Goal: Information Seeking & Learning: Learn about a topic

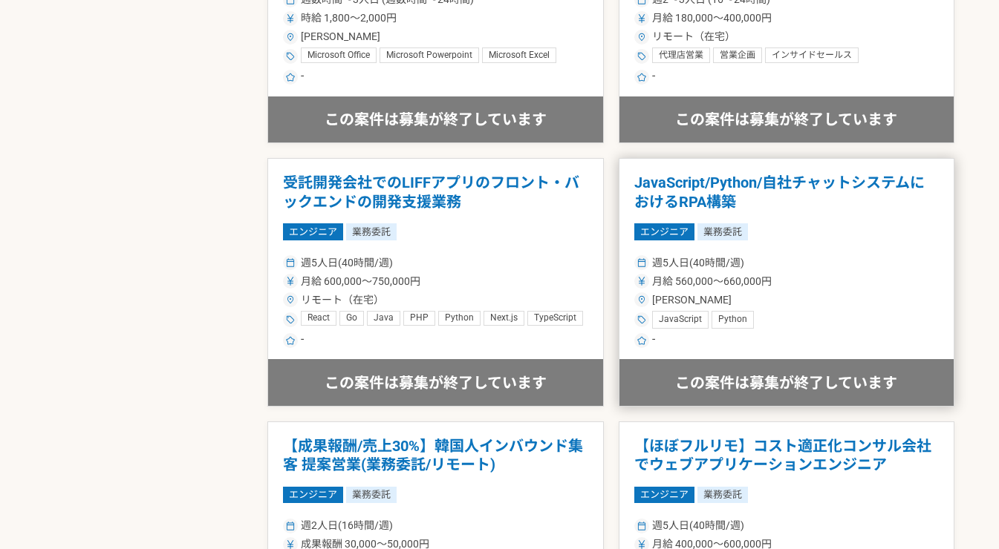
scroll to position [2111, 0]
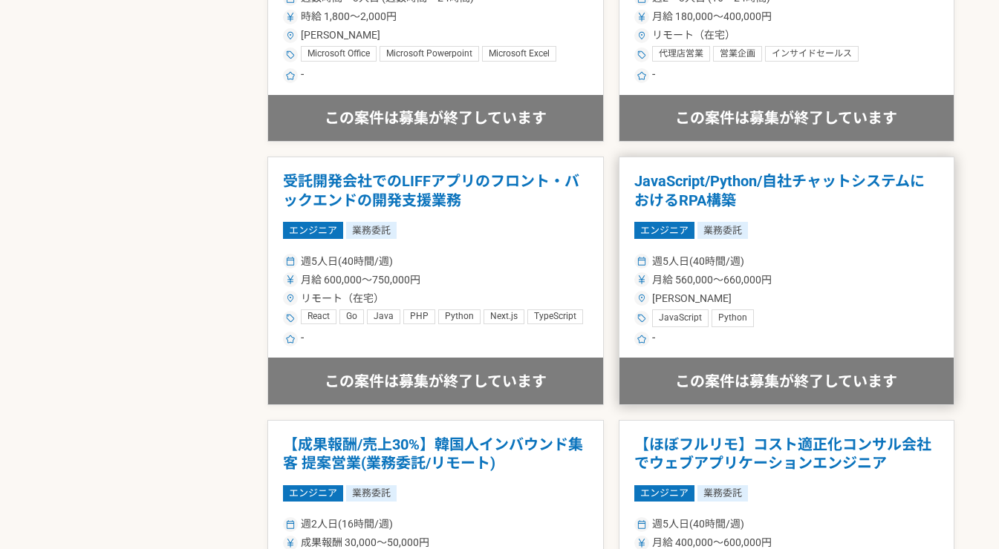
click at [716, 199] on h1 "JavaScript/Python/自社チャットシステムにおけるRPA構築" at bounding box center [786, 191] width 305 height 38
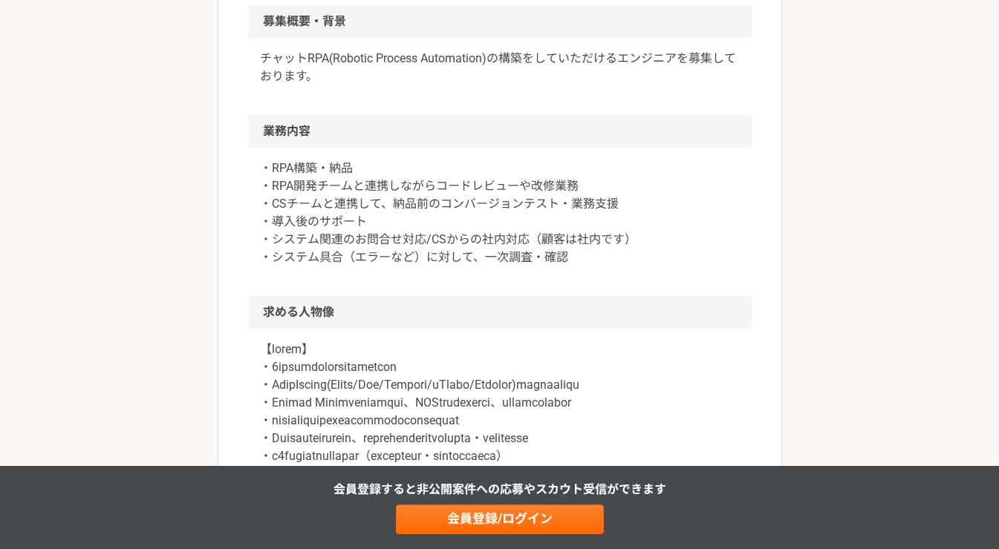
scroll to position [618, 0]
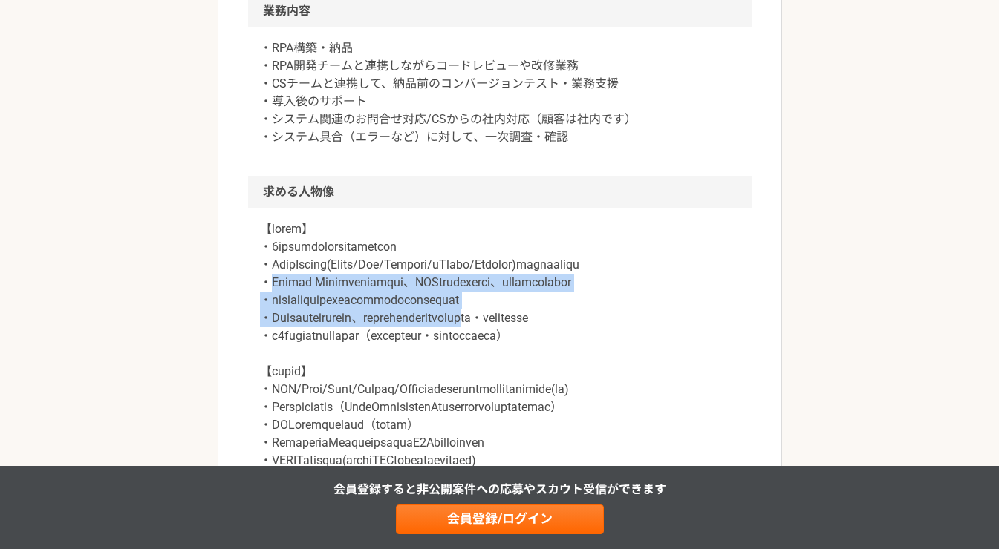
drag, startPoint x: 271, startPoint y: 282, endPoint x: 641, endPoint y: 330, distance: 373.5
click at [641, 330] on p at bounding box center [500, 381] width 480 height 321
click at [652, 327] on p at bounding box center [500, 381] width 480 height 321
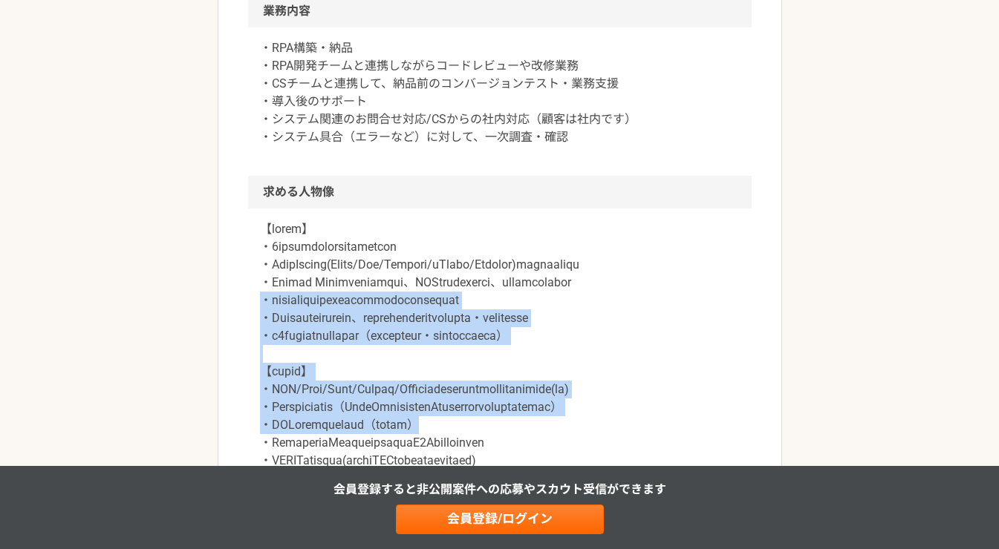
drag, startPoint x: 258, startPoint y: 319, endPoint x: 549, endPoint y: 447, distance: 317.4
click at [552, 462] on div at bounding box center [499, 390] width 503 height 362
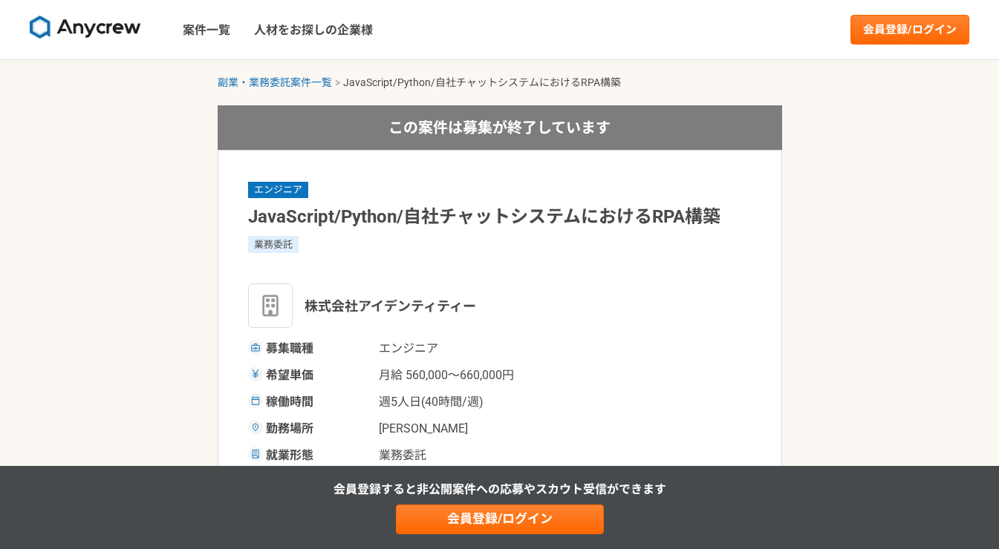
scroll to position [124, 0]
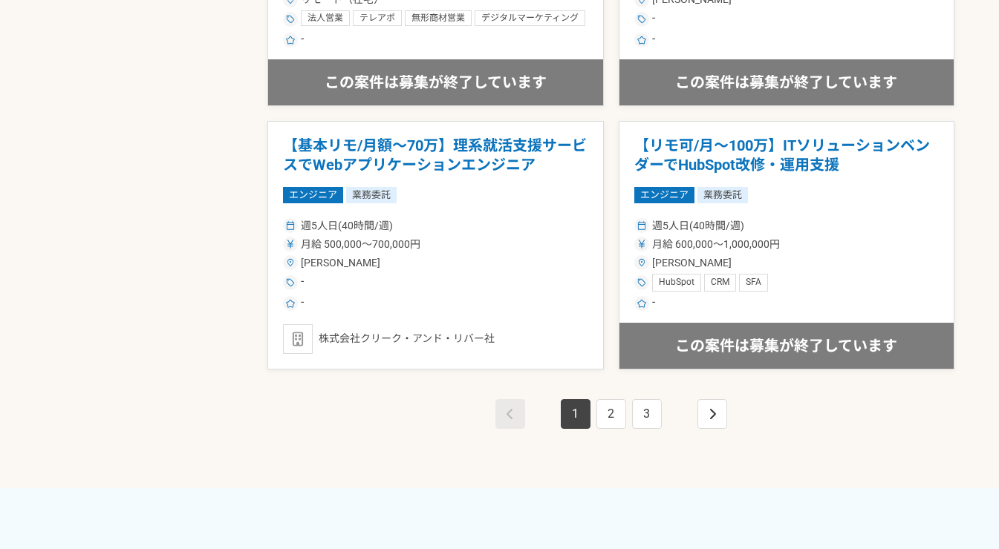
scroll to position [2723, 0]
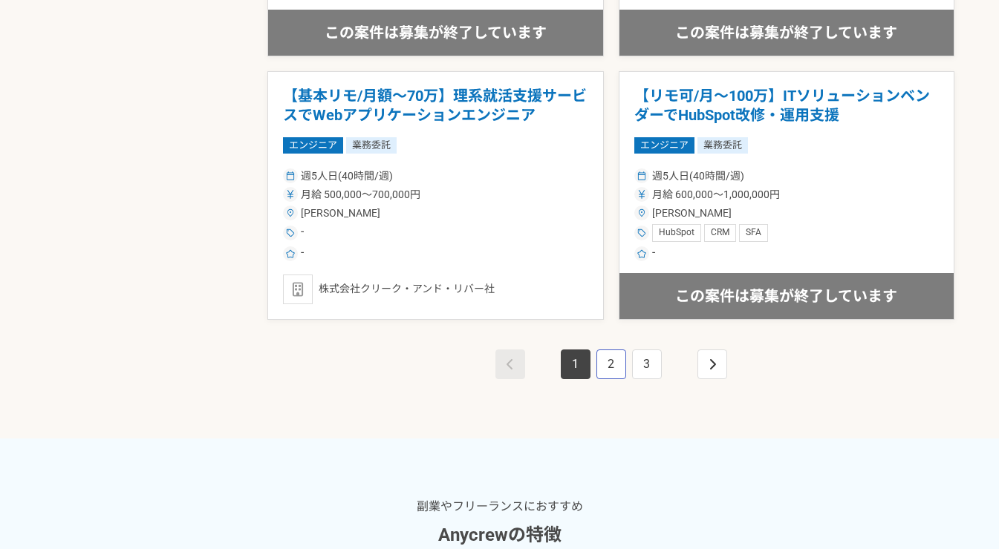
click at [603, 370] on link "2" at bounding box center [611, 365] width 30 height 30
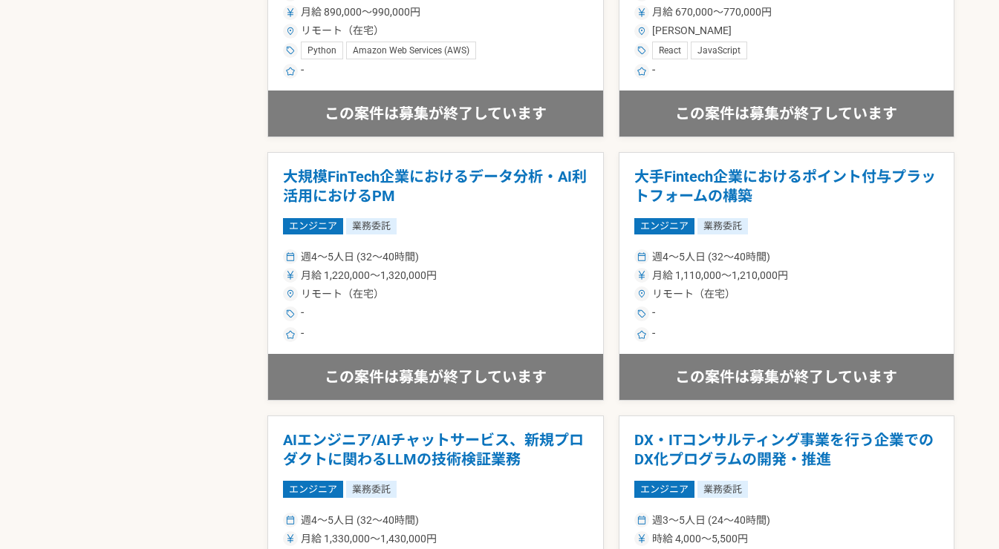
scroll to position [1361, 0]
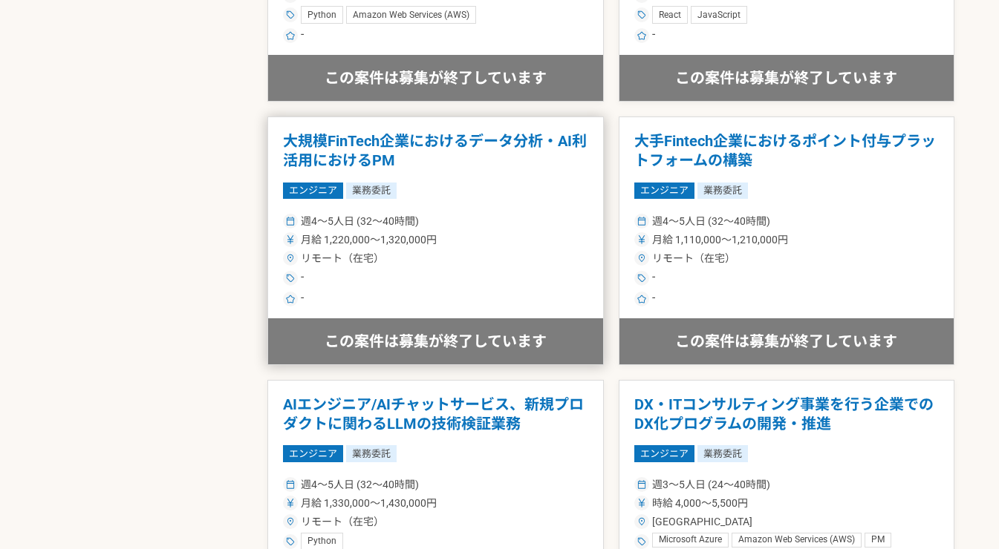
click at [425, 151] on h1 "大規模FinTech企業におけるデータ分析・AI利活用におけるPM" at bounding box center [435, 151] width 305 height 38
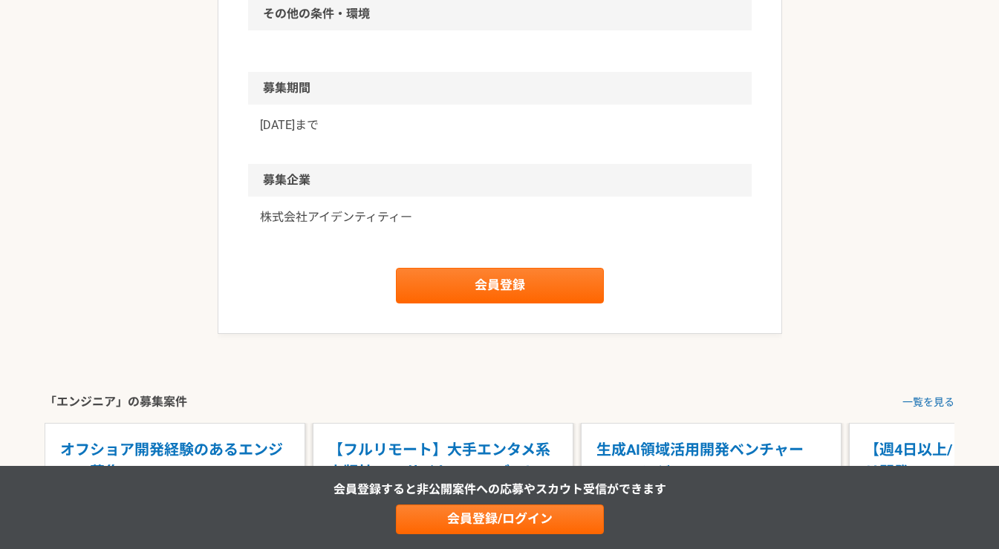
scroll to position [1114, 0]
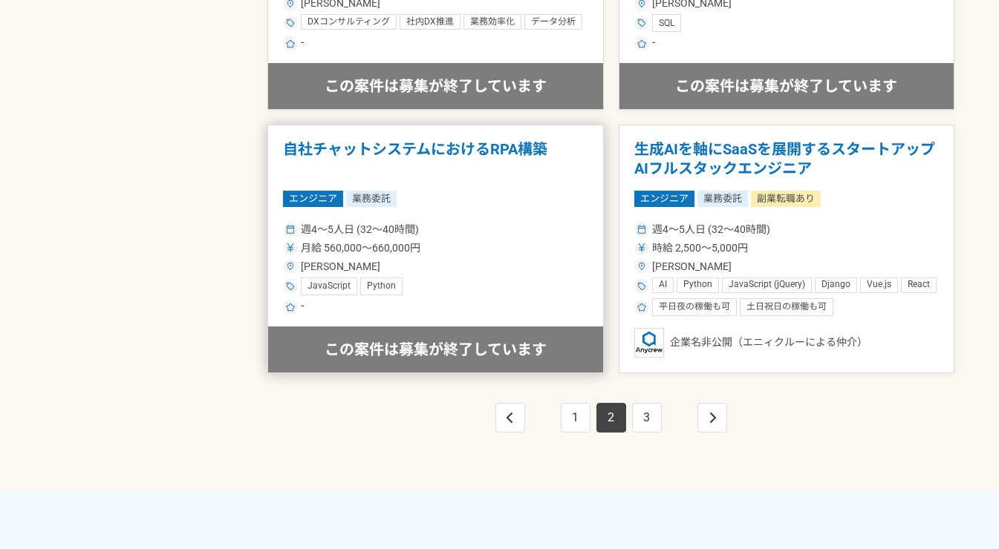
scroll to position [2723, 0]
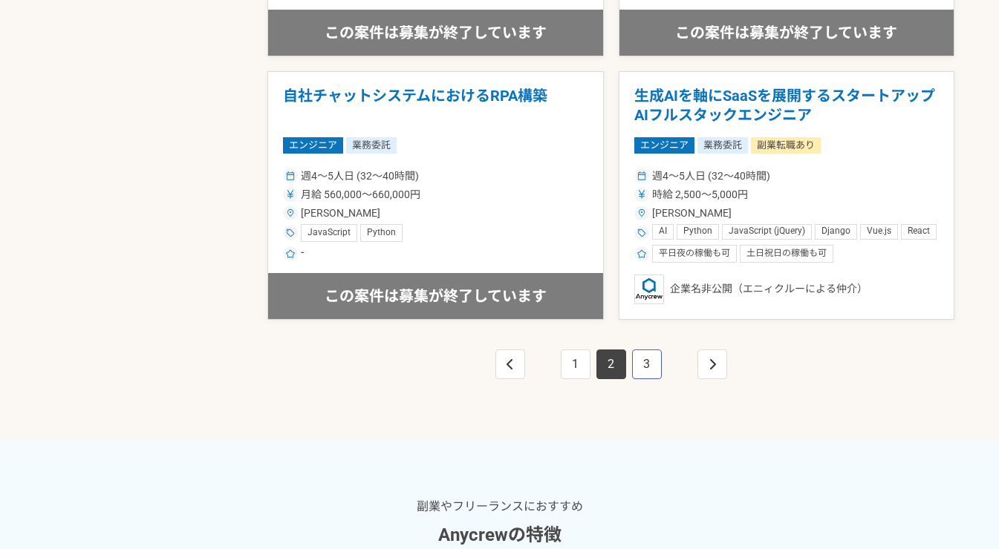
click at [632, 363] on link "3" at bounding box center [647, 365] width 30 height 30
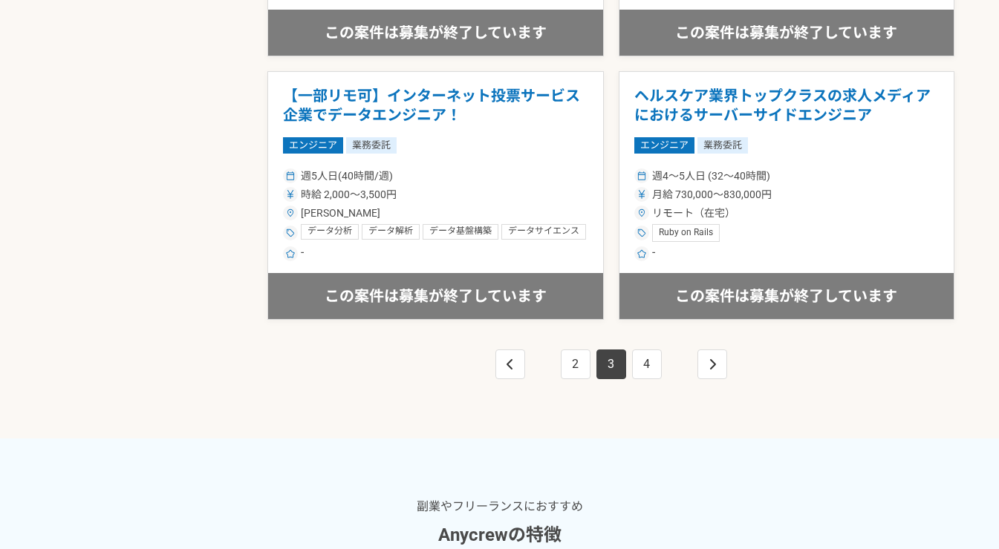
scroll to position [2846, 0]
